Goal: Task Accomplishment & Management: Manage account settings

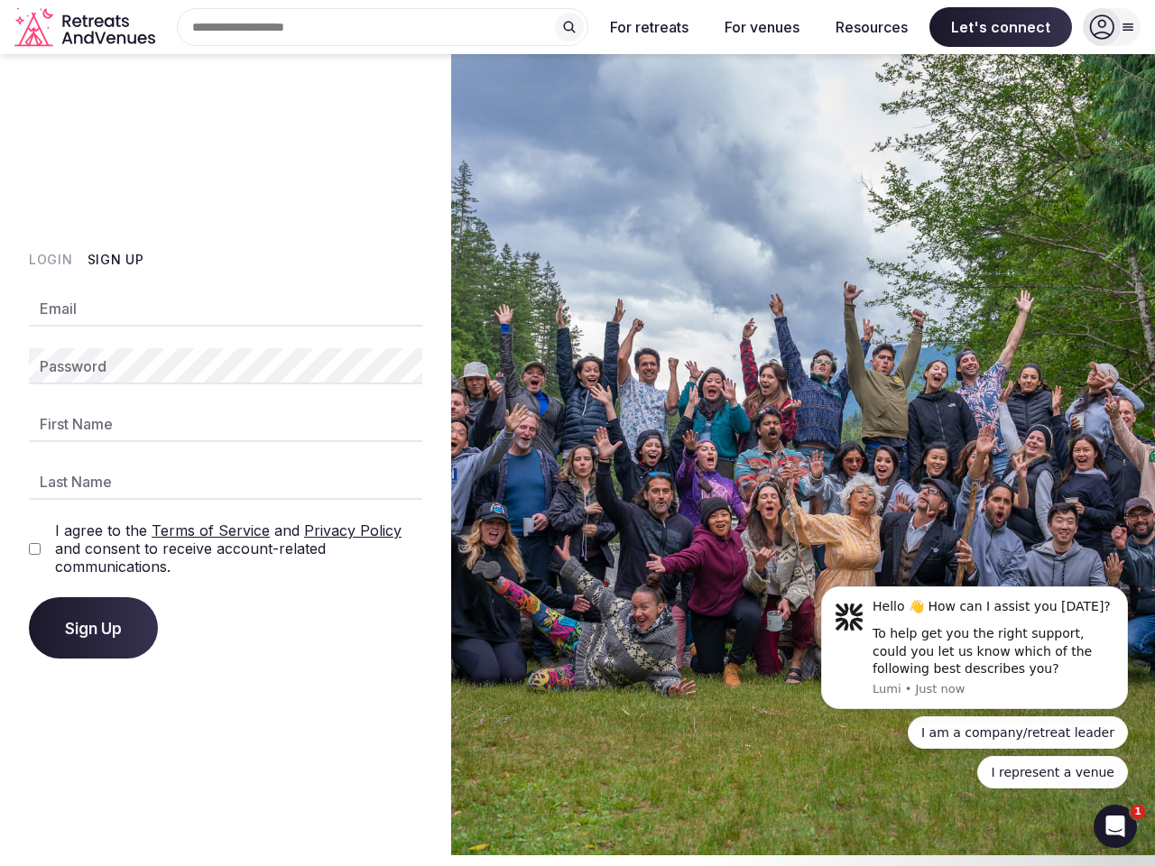
click at [577, 428] on img at bounding box center [803, 454] width 704 height 801
click at [383, 27] on div "Search Popular Destinations [GEOGRAPHIC_DATA], [GEOGRAPHIC_DATA] [GEOGRAPHIC_DA…" at bounding box center [375, 27] width 426 height 38
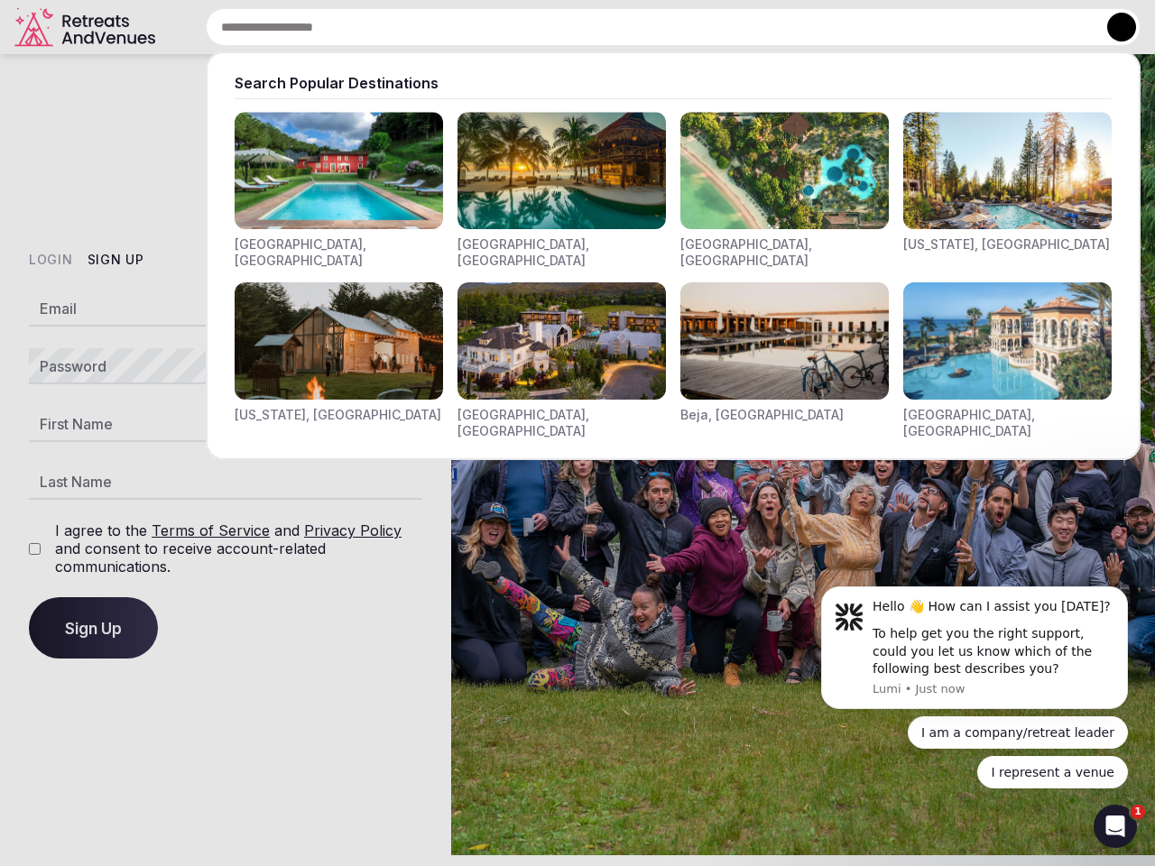
click at [569, 27] on input "text" at bounding box center [673, 27] width 935 height 38
click at [650, 27] on input "text" at bounding box center [673, 27] width 935 height 38
click at [761, 27] on input "text" at bounding box center [673, 27] width 935 height 38
click at [872, 27] on input "text" at bounding box center [673, 27] width 935 height 38
click at [1001, 27] on input "text" at bounding box center [673, 27] width 935 height 38
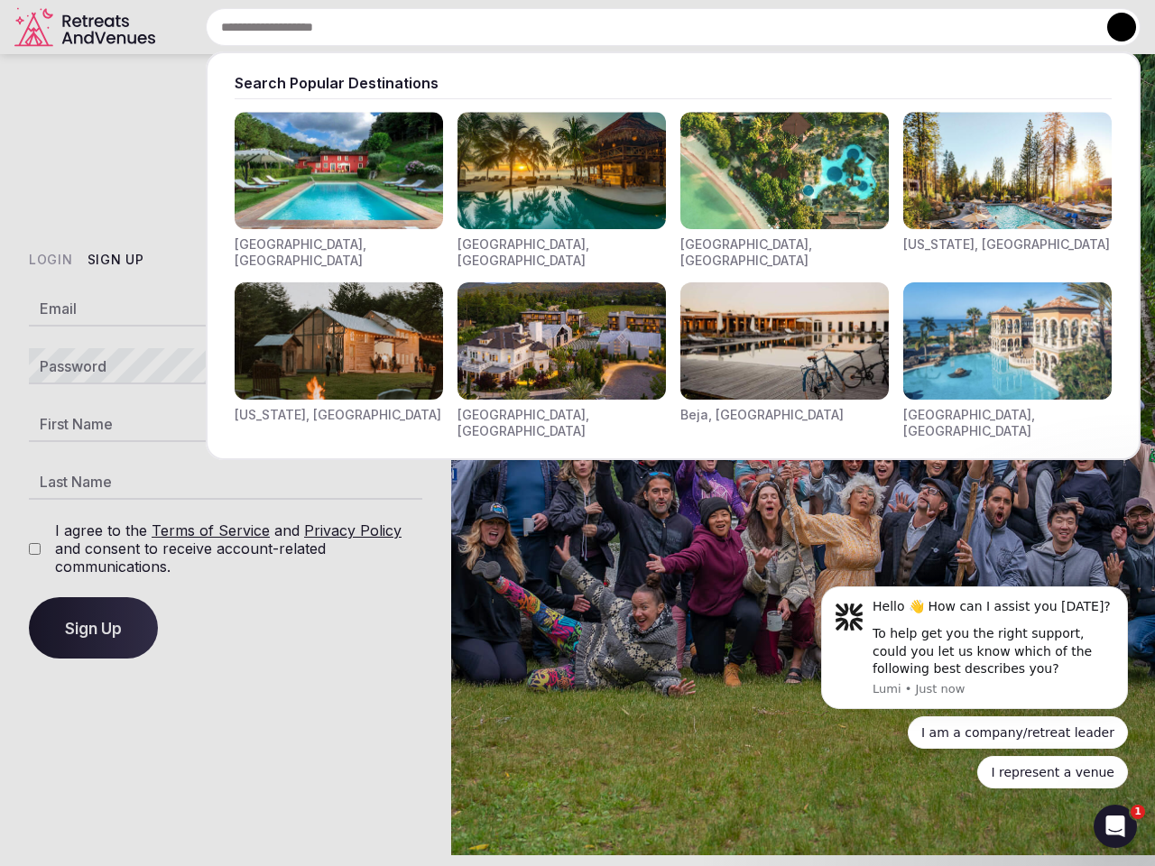
click at [1112, 27] on button at bounding box center [1121, 27] width 29 height 29
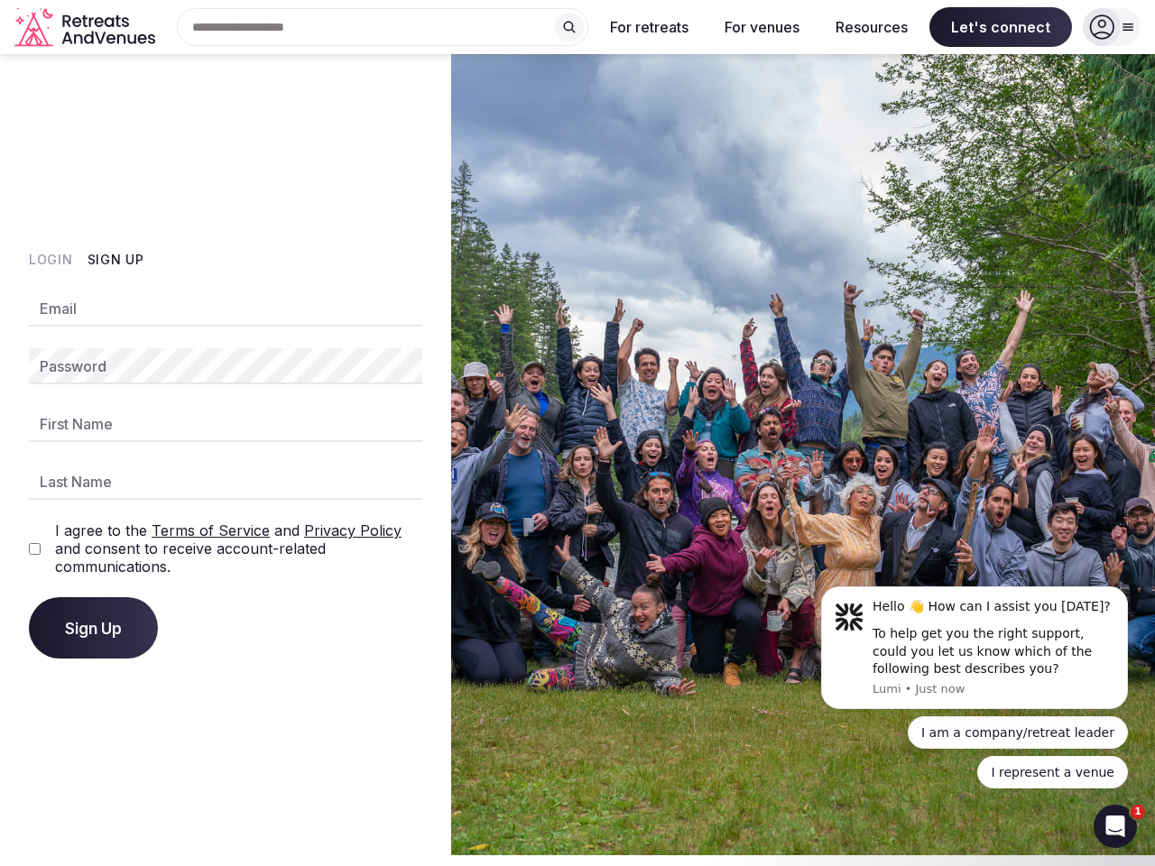
click at [51, 260] on button "Login" at bounding box center [51, 260] width 44 height 18
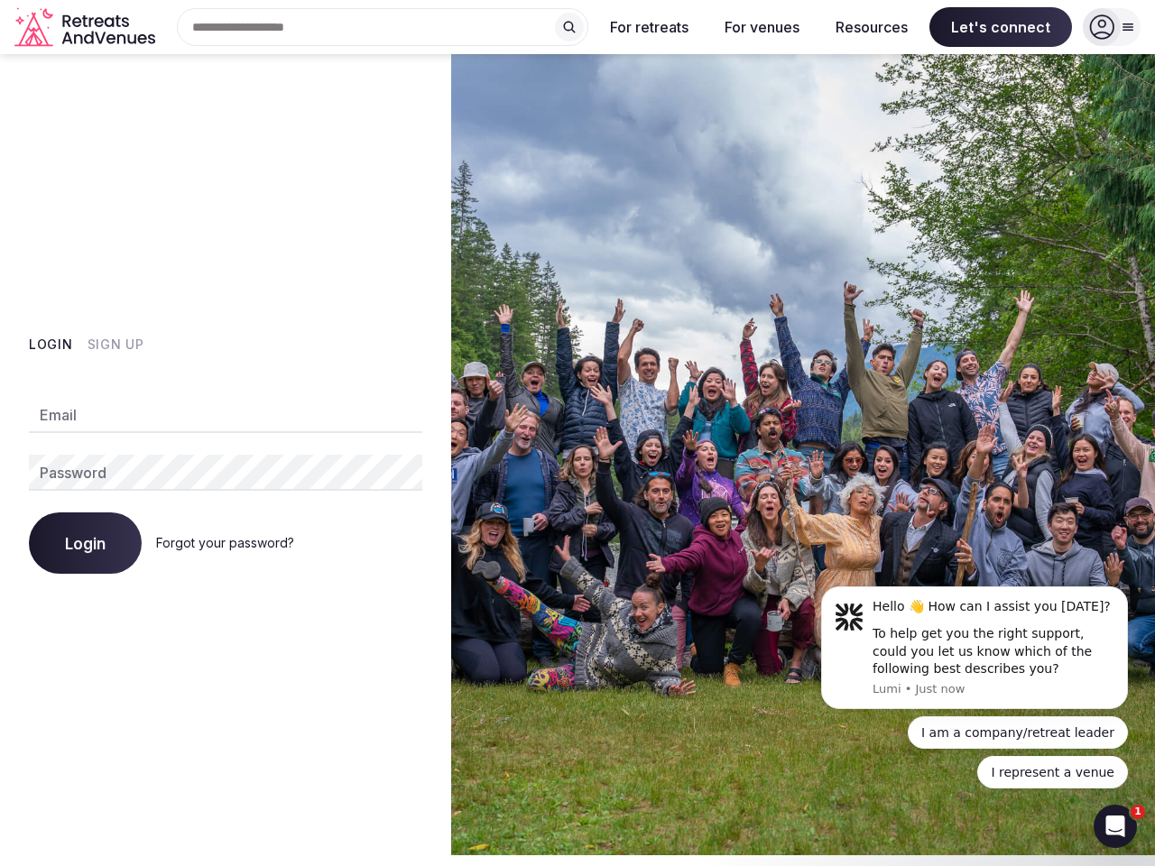
click at [115, 260] on div "Login Sign Up Email Password Login Forgot your password?" at bounding box center [225, 454] width 451 height 801
